Goal: Task Accomplishment & Management: Manage account settings

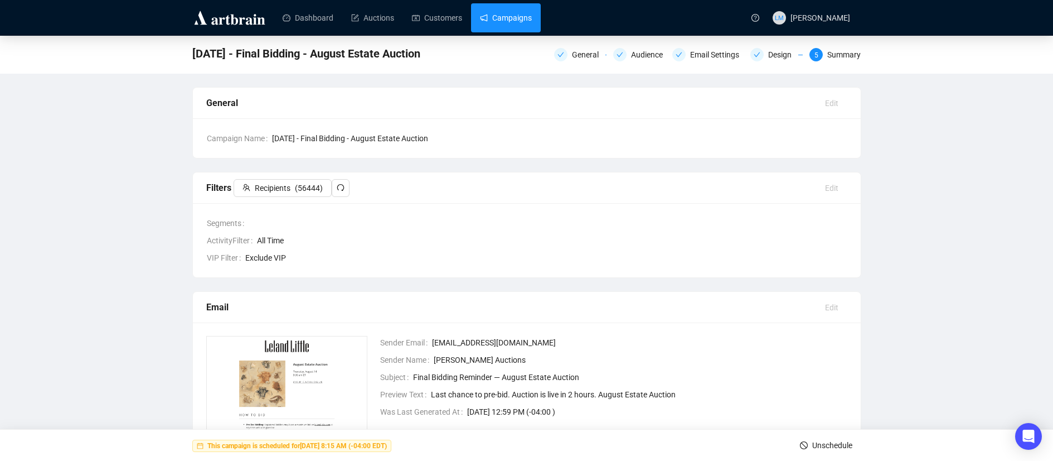
click at [506, 19] on link "Campaigns" at bounding box center [506, 17] width 52 height 29
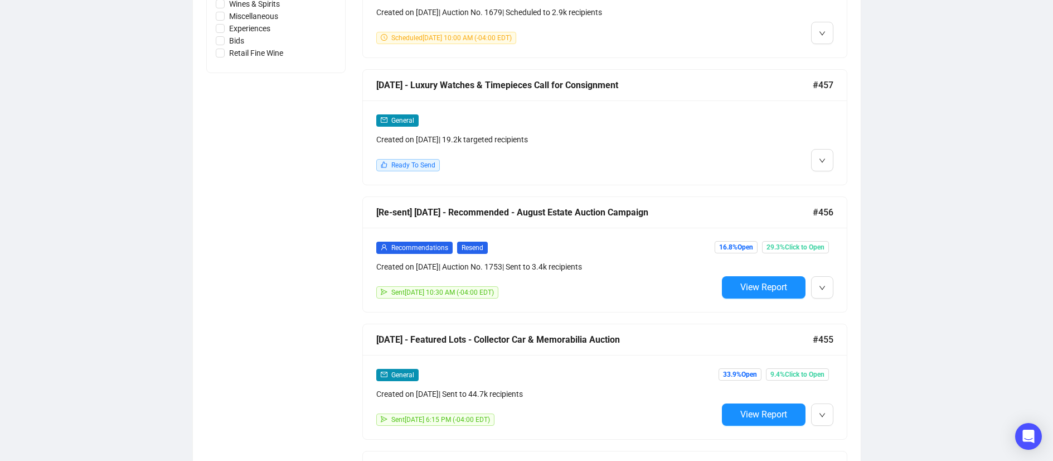
scroll to position [825, 0]
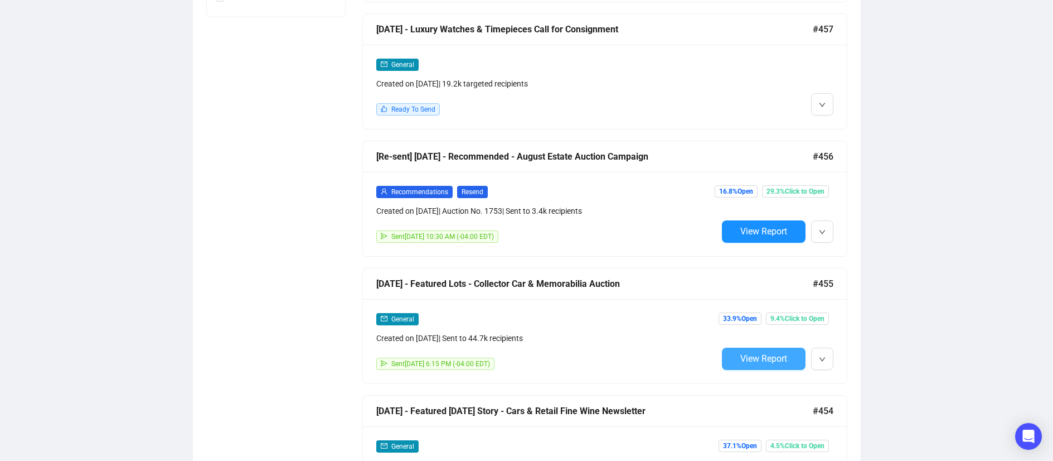
click at [773, 357] on span "View Report" at bounding box center [764, 358] width 47 height 11
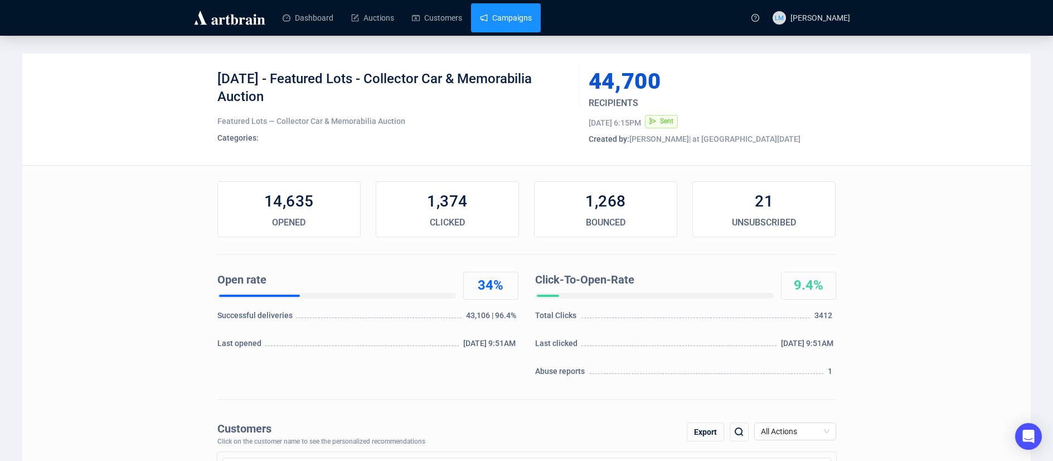
click at [513, 14] on link "Campaigns" at bounding box center [506, 17] width 52 height 29
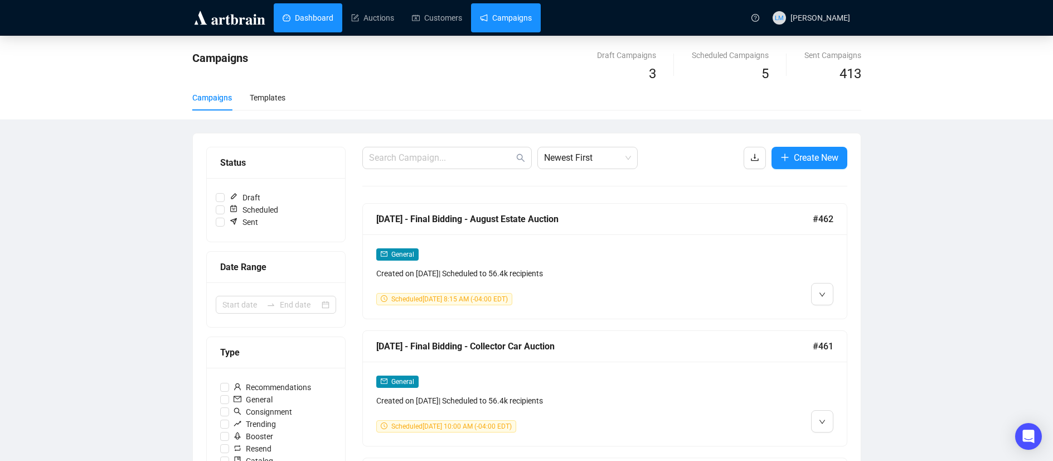
click at [304, 18] on link "Dashboard" at bounding box center [308, 17] width 51 height 29
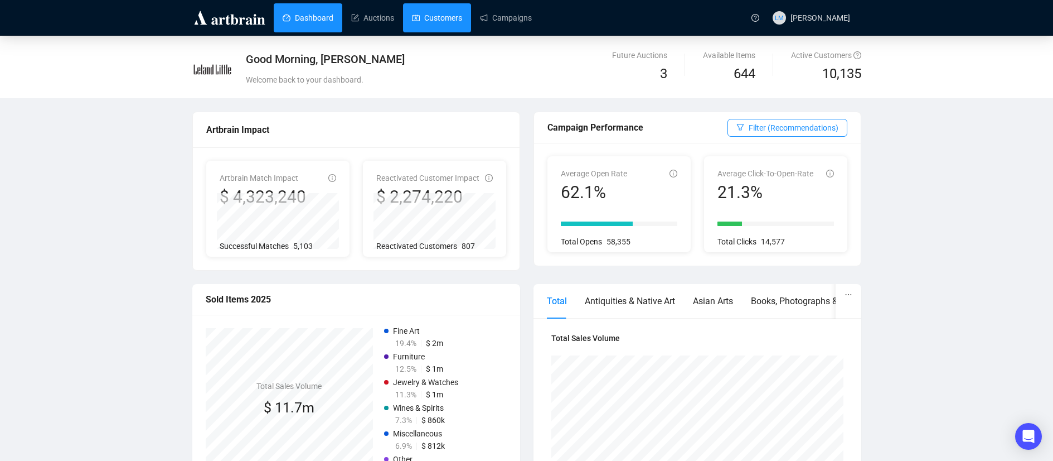
click at [453, 16] on link "Customers" at bounding box center [437, 17] width 50 height 29
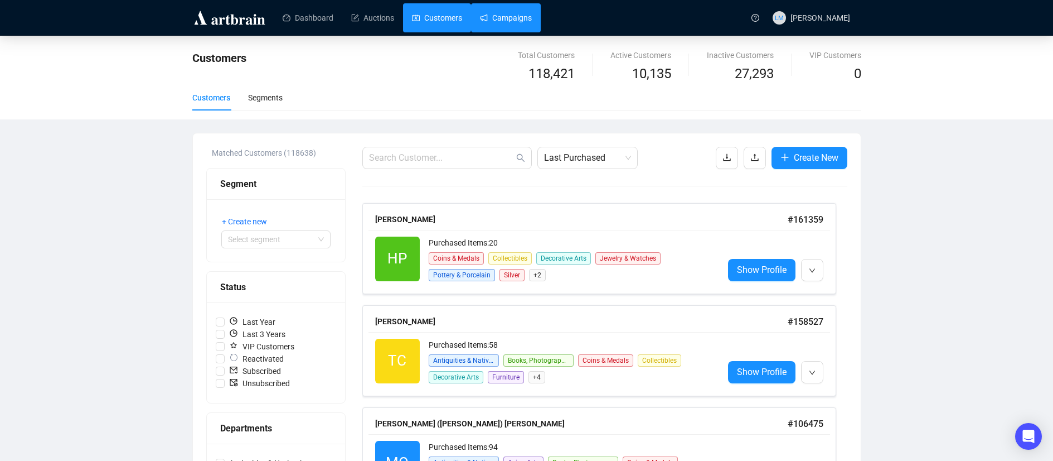
click at [501, 15] on link "Campaigns" at bounding box center [506, 17] width 52 height 29
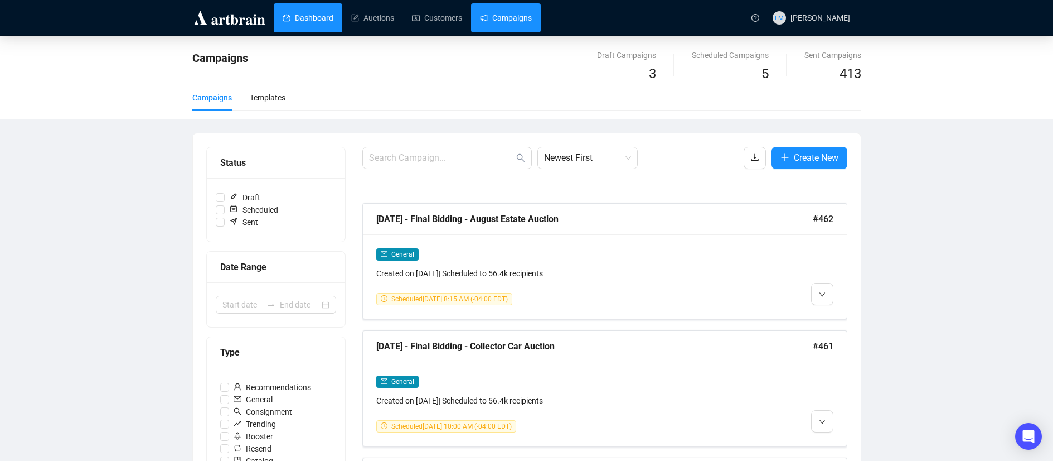
click at [297, 20] on link "Dashboard" at bounding box center [308, 17] width 51 height 29
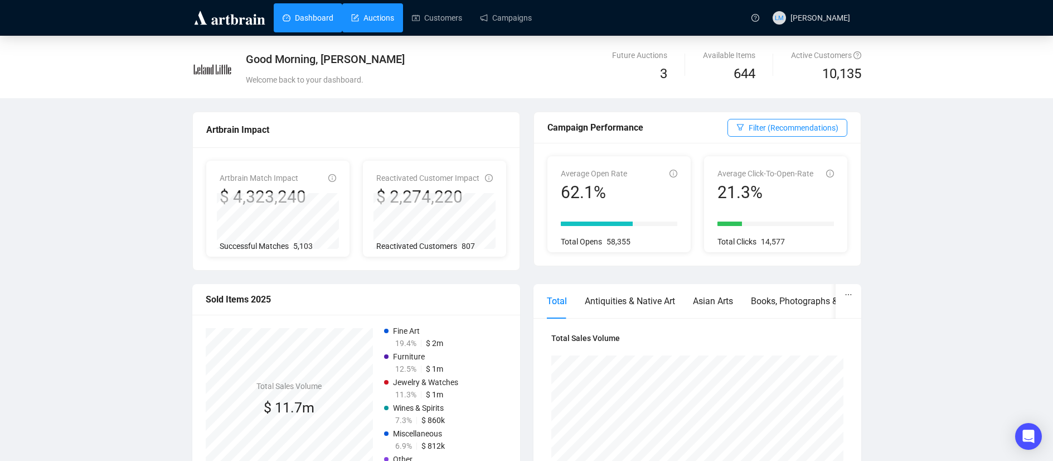
click at [376, 18] on link "Auctions" at bounding box center [372, 17] width 43 height 29
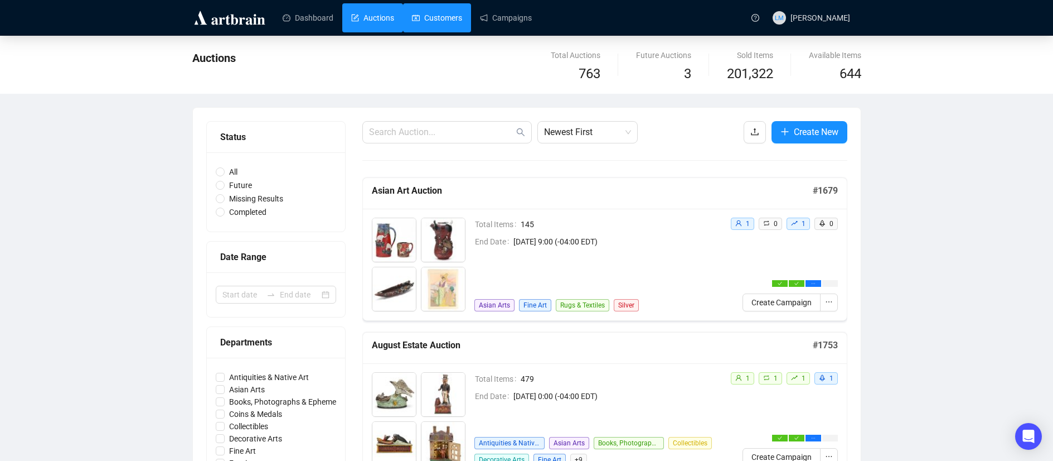
click at [425, 18] on link "Customers" at bounding box center [437, 17] width 50 height 29
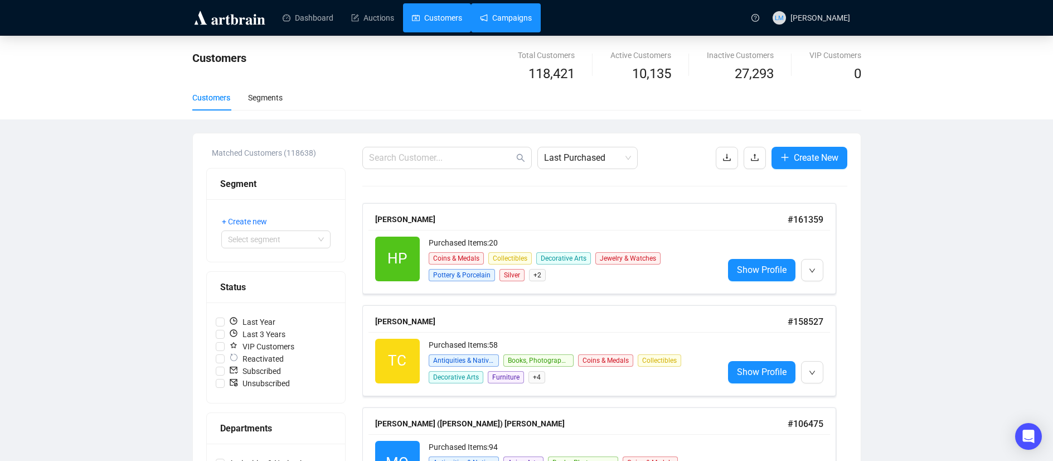
click at [507, 19] on link "Campaigns" at bounding box center [506, 17] width 52 height 29
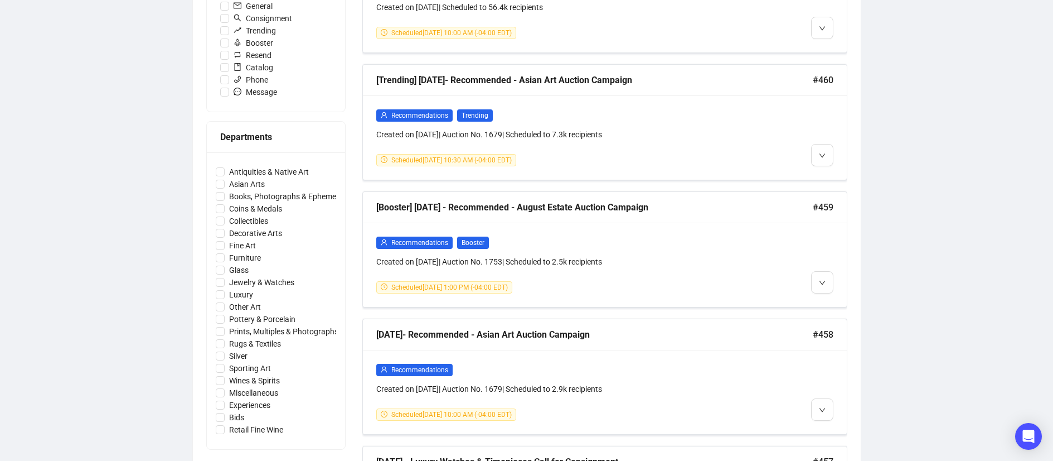
scroll to position [639, 0]
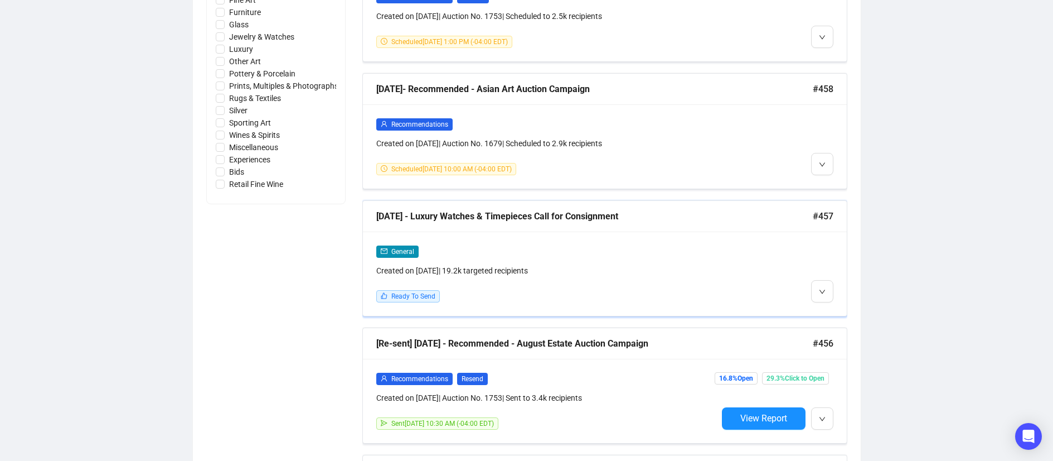
click at [588, 256] on div "General Created on [DATE] | 19.2k targeted recipients" at bounding box center [546, 261] width 341 height 32
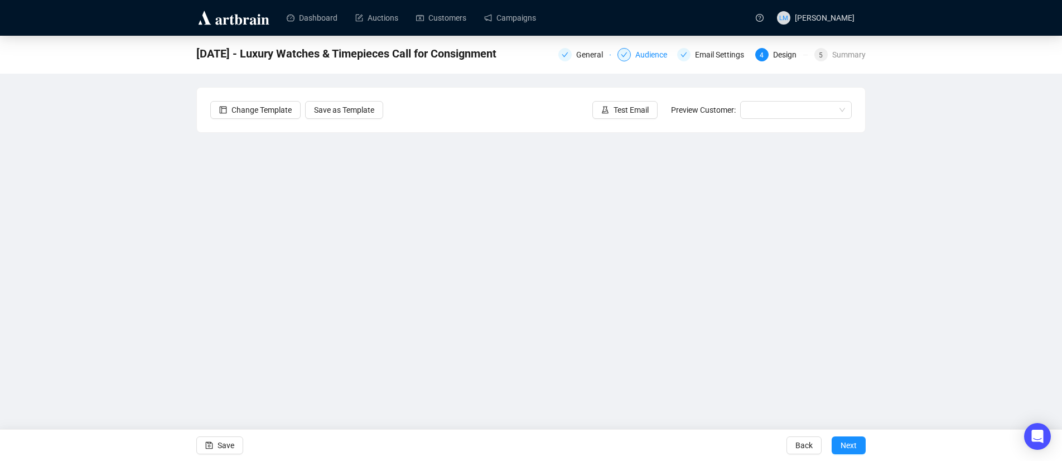
click at [655, 55] on div "Audience" at bounding box center [654, 54] width 38 height 13
